Goal: Information Seeking & Learning: Learn about a topic

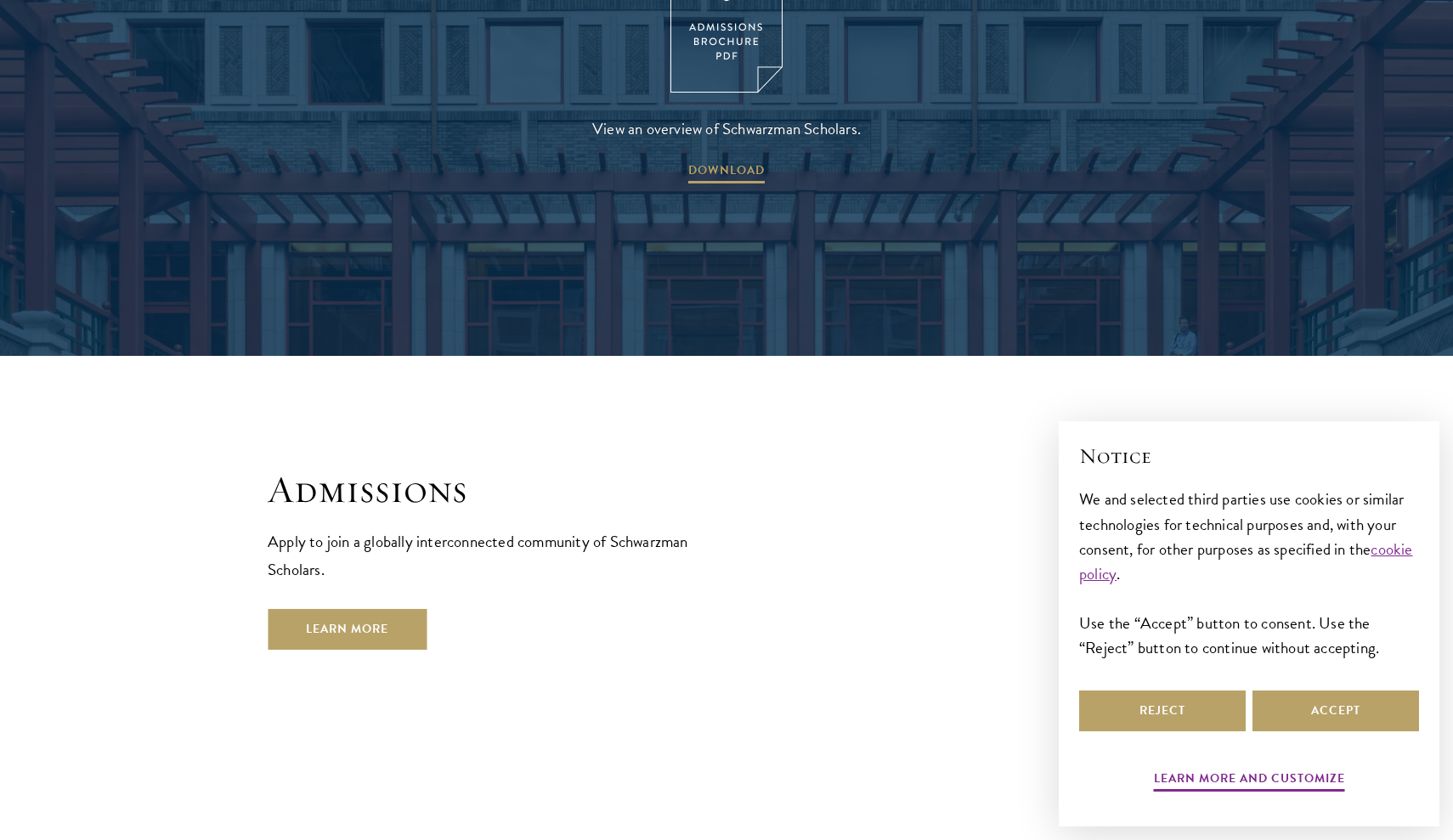
scroll to position [2677, 0]
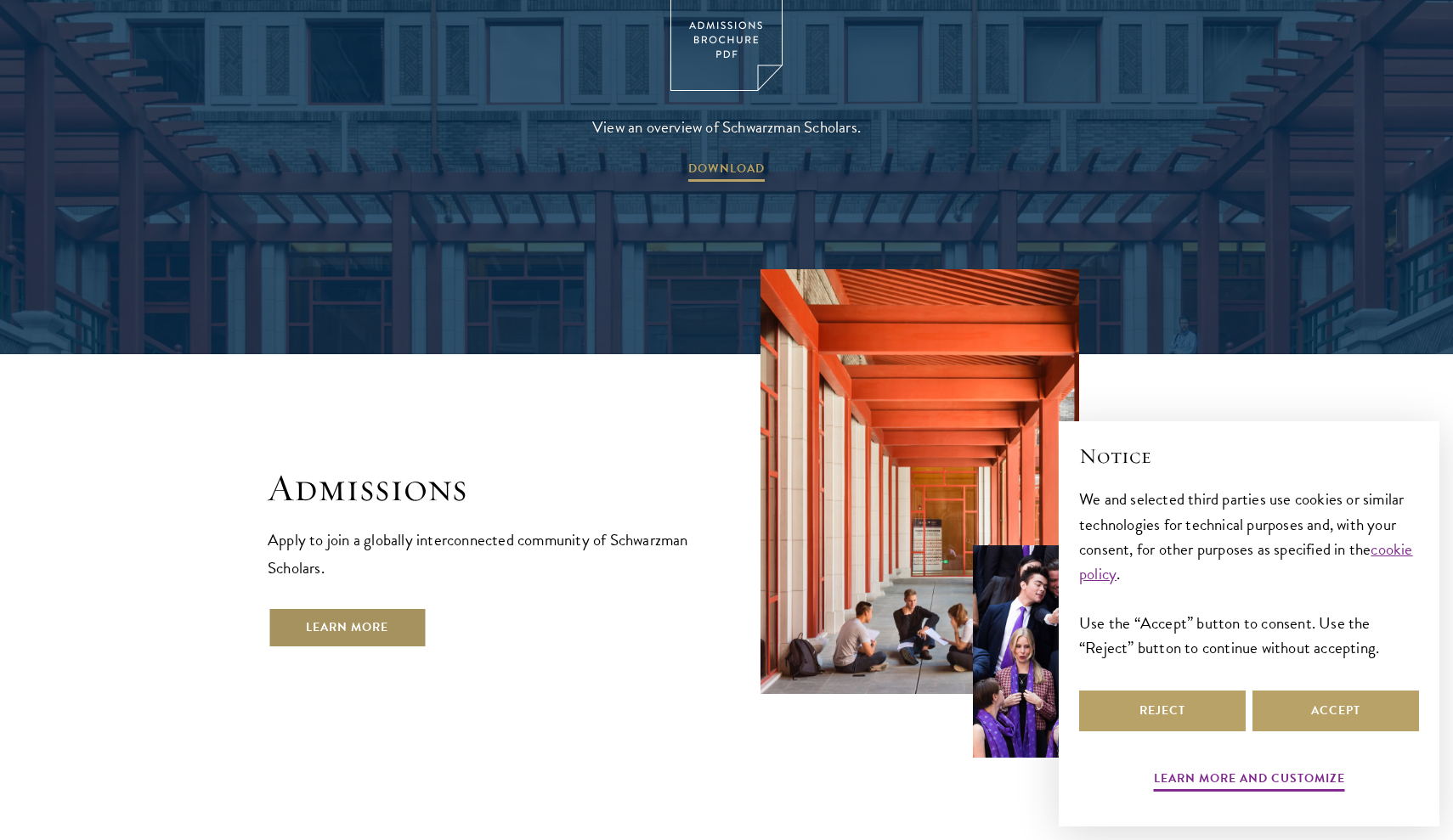
click at [318, 607] on link "Learn More" at bounding box center [347, 627] width 159 height 41
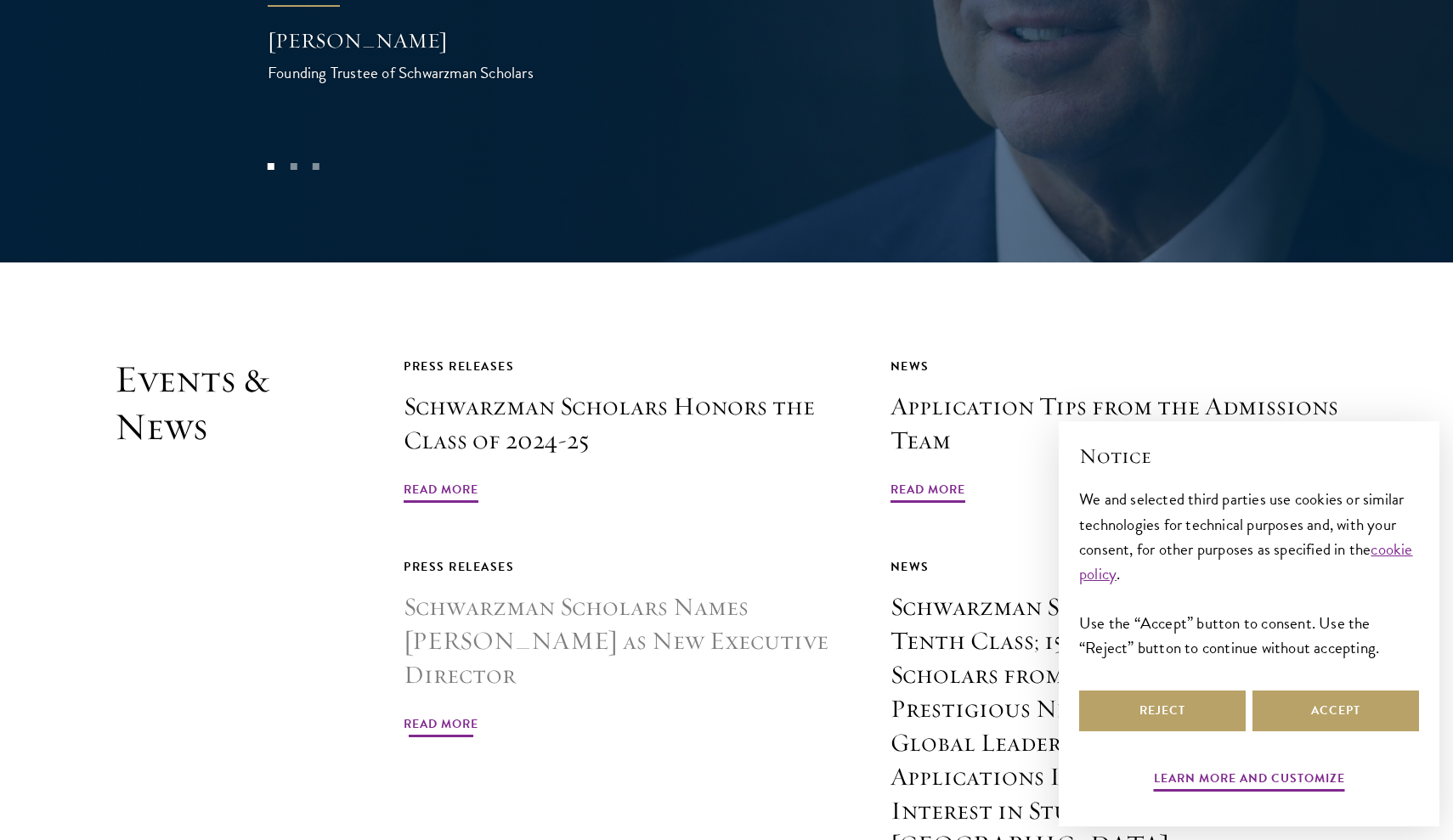
scroll to position [3910, 0]
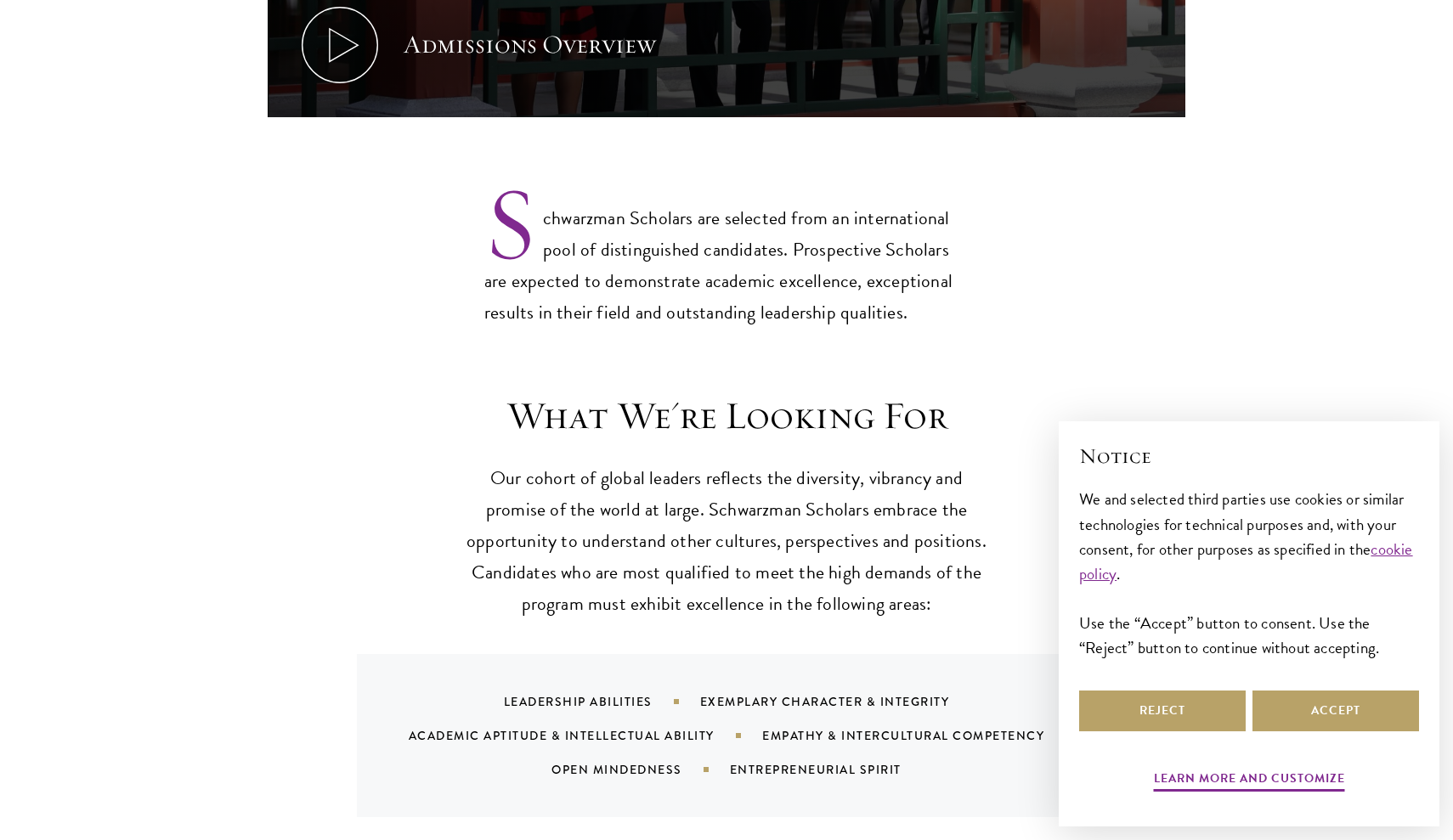
scroll to position [1498, 0]
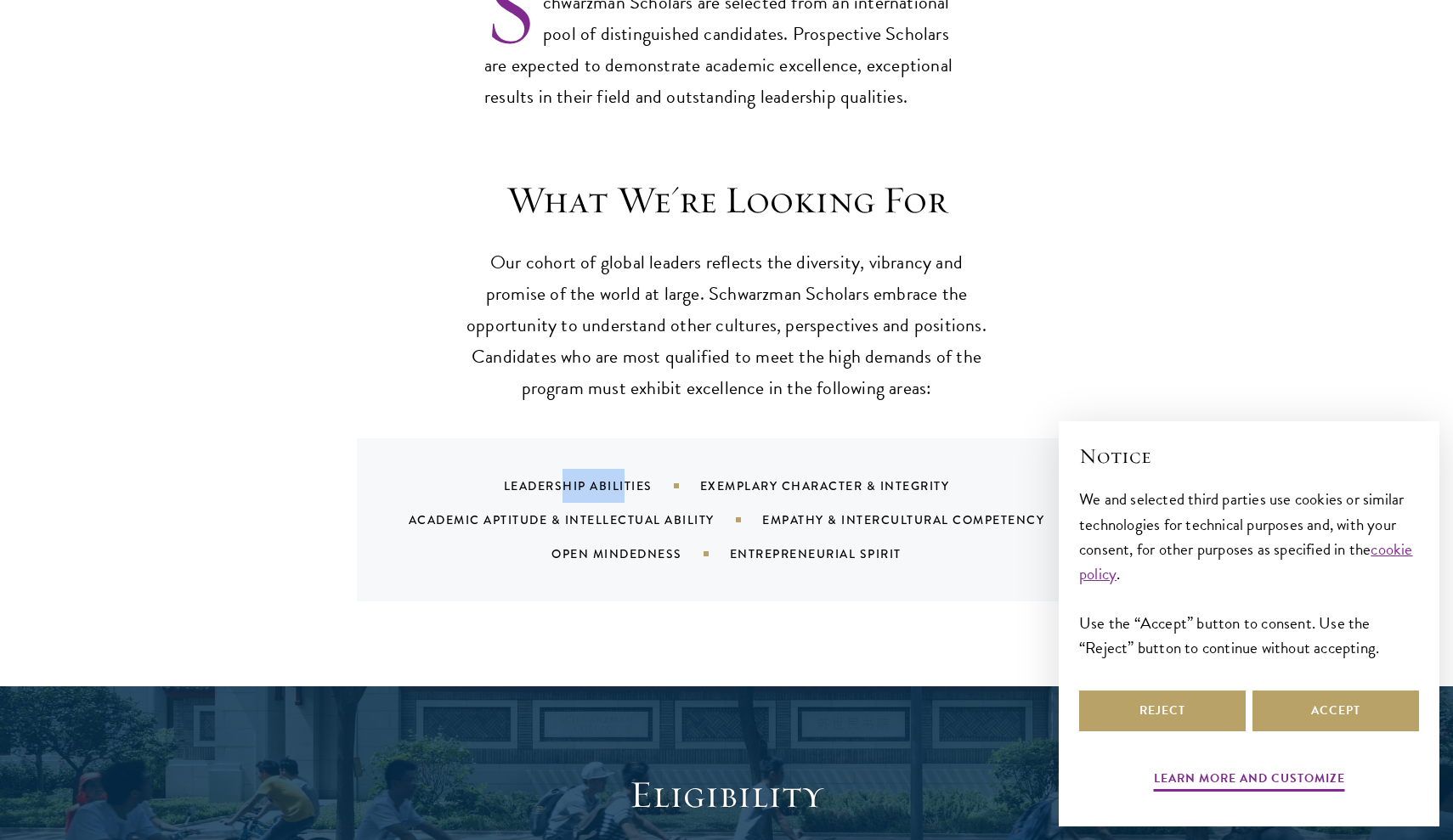
drag, startPoint x: 627, startPoint y: 442, endPoint x: 567, endPoint y: 442, distance: 60.0
click at [567, 478] on div "Leadership Abilities" at bounding box center [601, 486] width 196 height 17
drag, startPoint x: 635, startPoint y: 468, endPoint x: 549, endPoint y: 469, distance: 86.0
click at [549, 511] on div "Academic Aptitude & Intellectual Ability" at bounding box center [585, 520] width 354 height 17
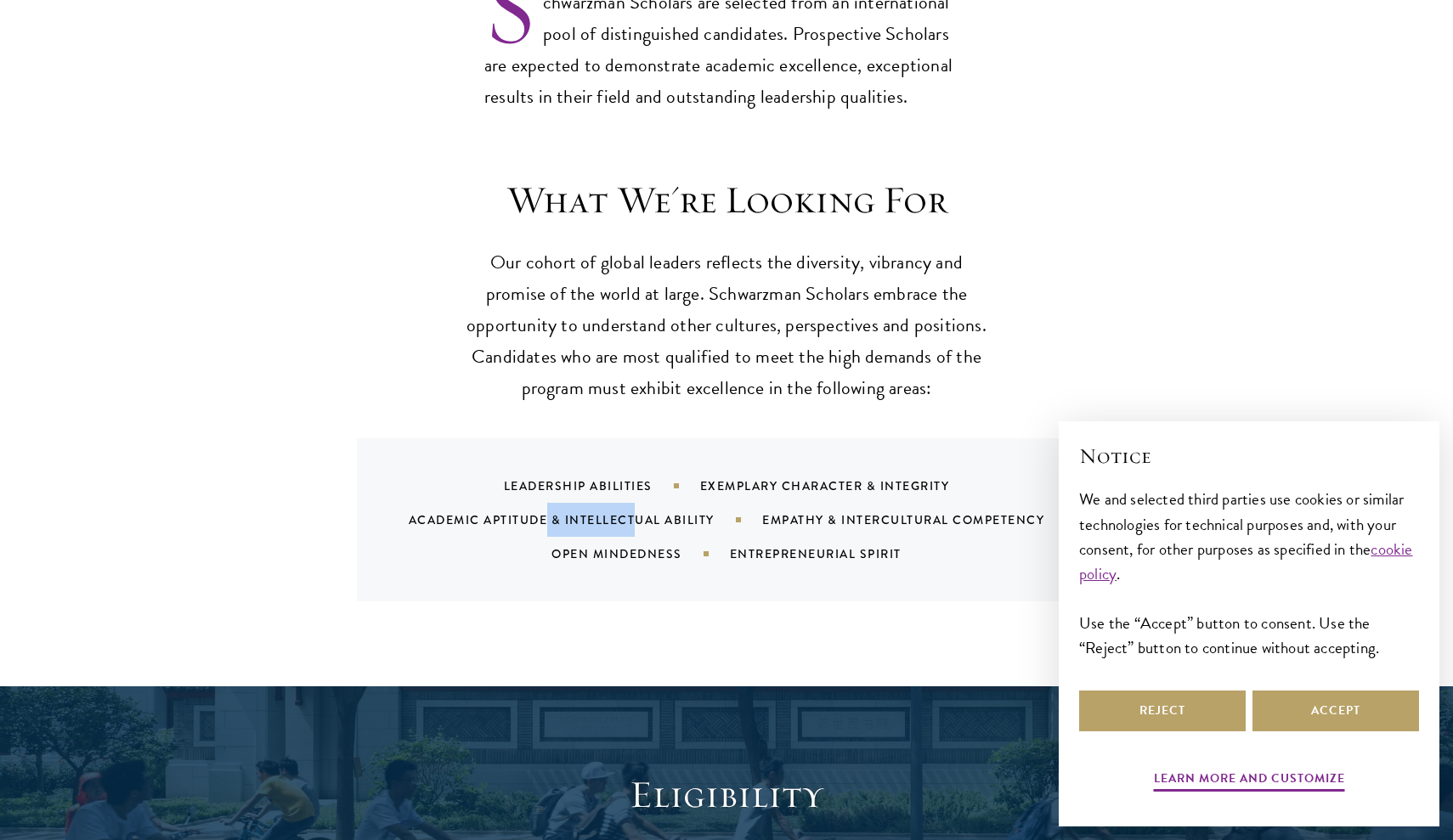
click at [549, 511] on div "Academic Aptitude & Intellectual Ability" at bounding box center [585, 520] width 354 height 17
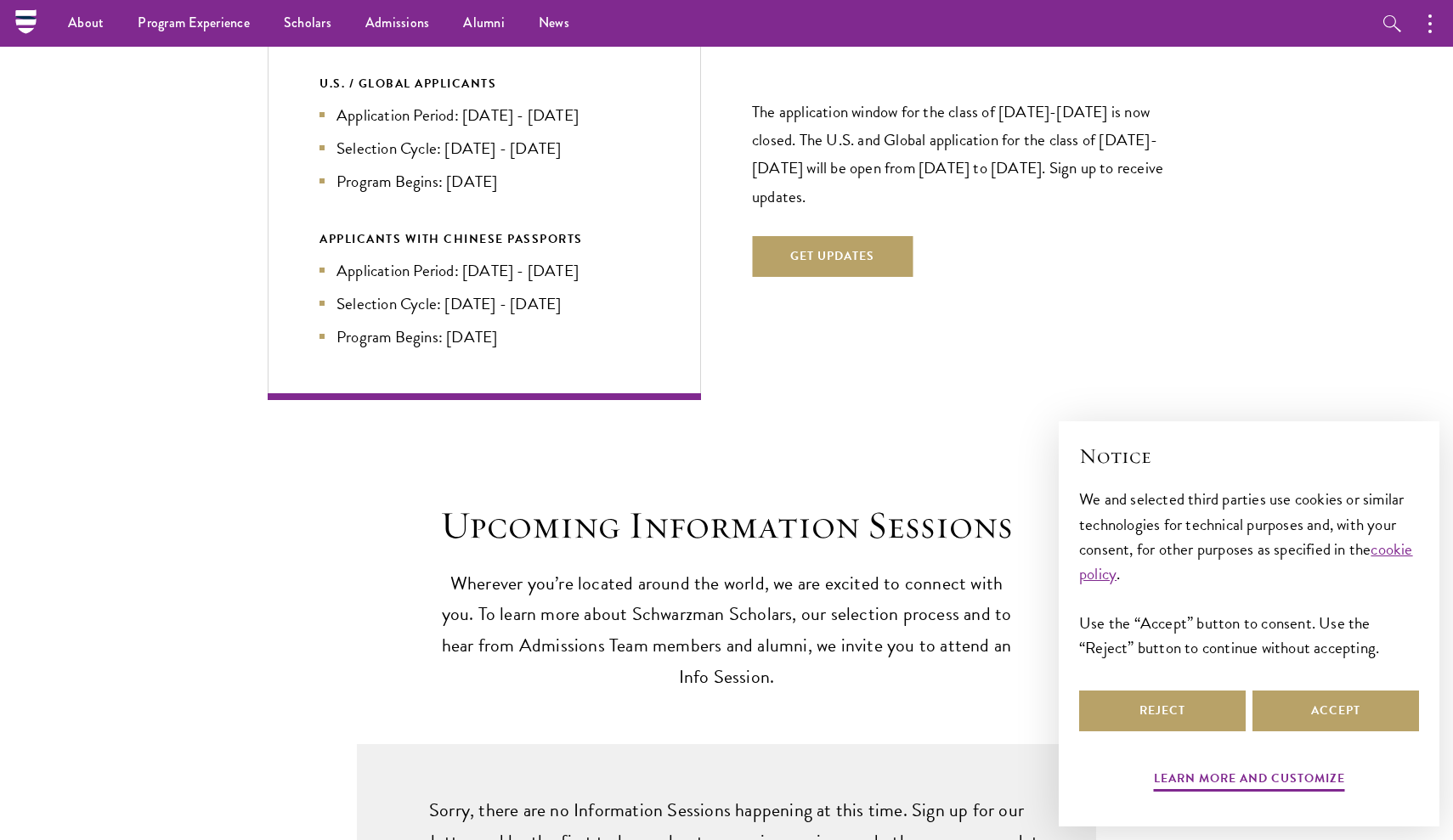
scroll to position [3723, 0]
